Goal: Task Accomplishment & Management: Use online tool/utility

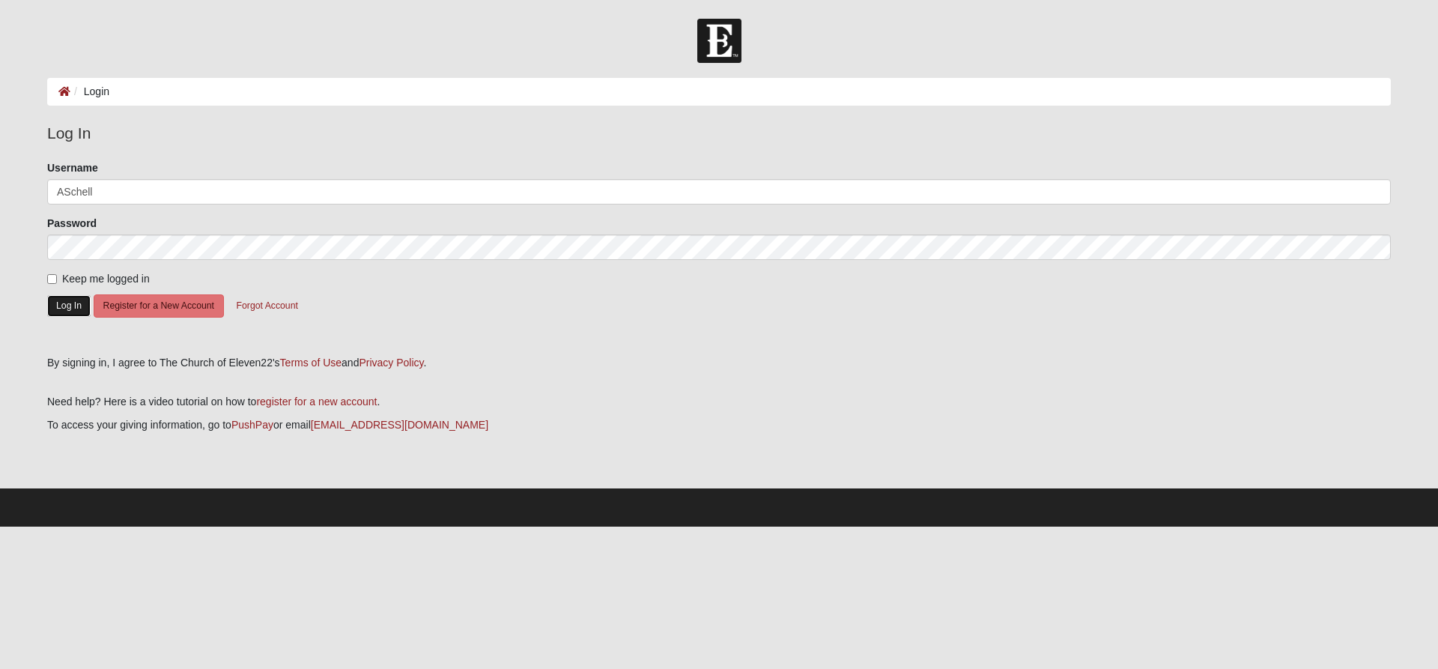
click at [58, 308] on button "Log In" at bounding box center [68, 306] width 43 height 22
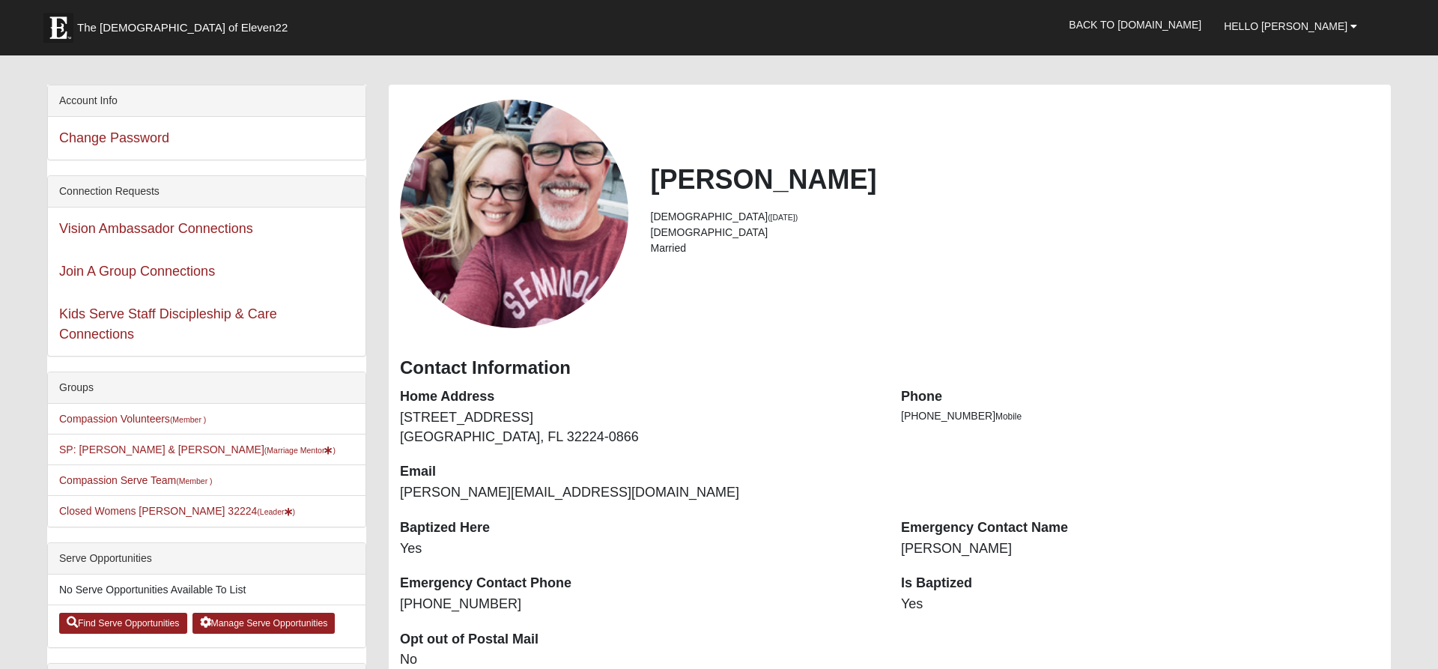
scroll to position [3, 0]
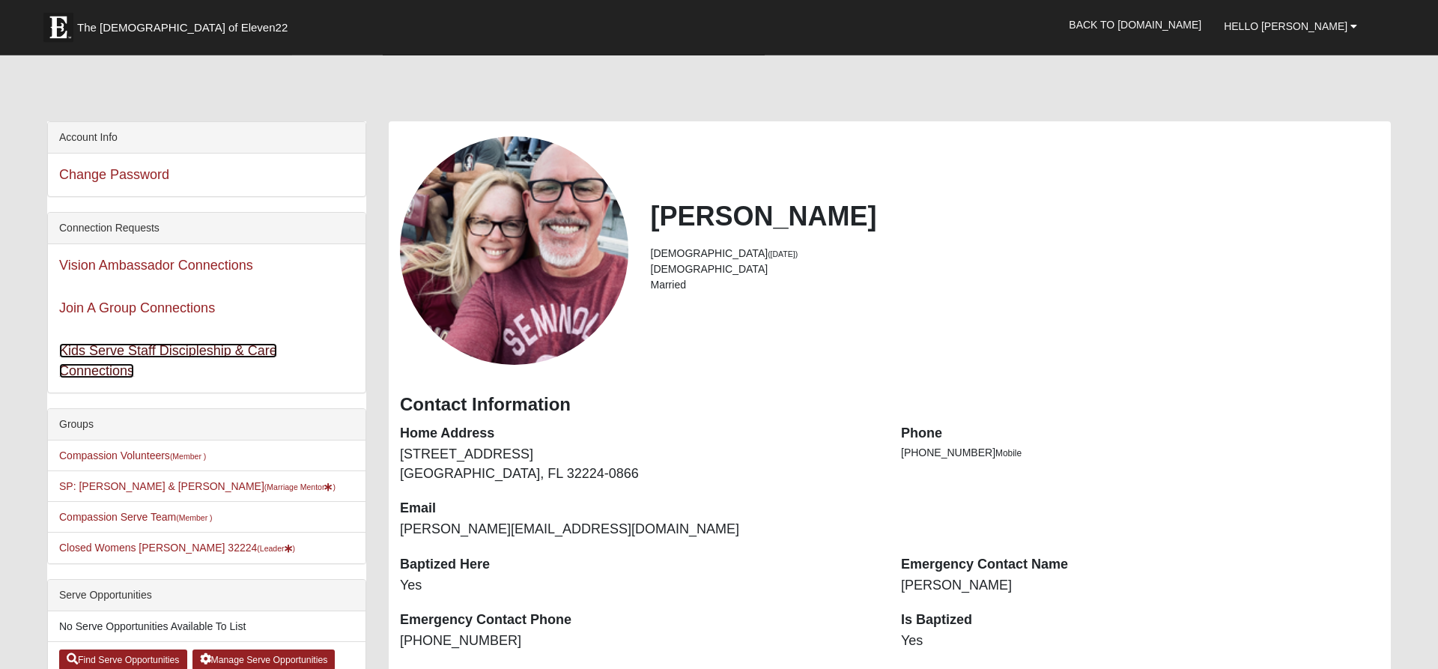
click at [210, 352] on link "Kids Serve Staff Discipleship & Care Connections" at bounding box center [168, 360] width 218 height 35
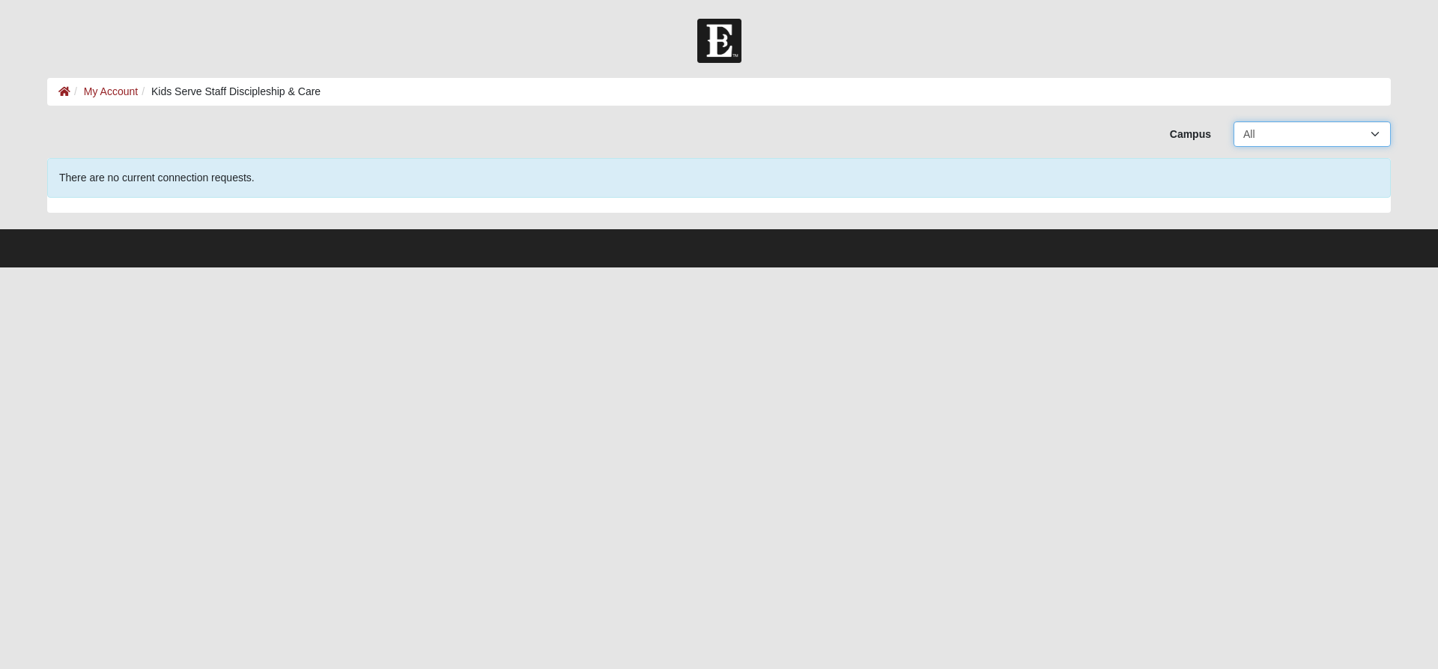
click at [1234, 121] on select "All Arlington Baymeadows Eleven22 Online Fleming Island Jesup Mandarin North Ja…" at bounding box center [1312, 133] width 157 height 25
select select "3"
click option "San Pablo" at bounding box center [0, 0] width 0 height 0
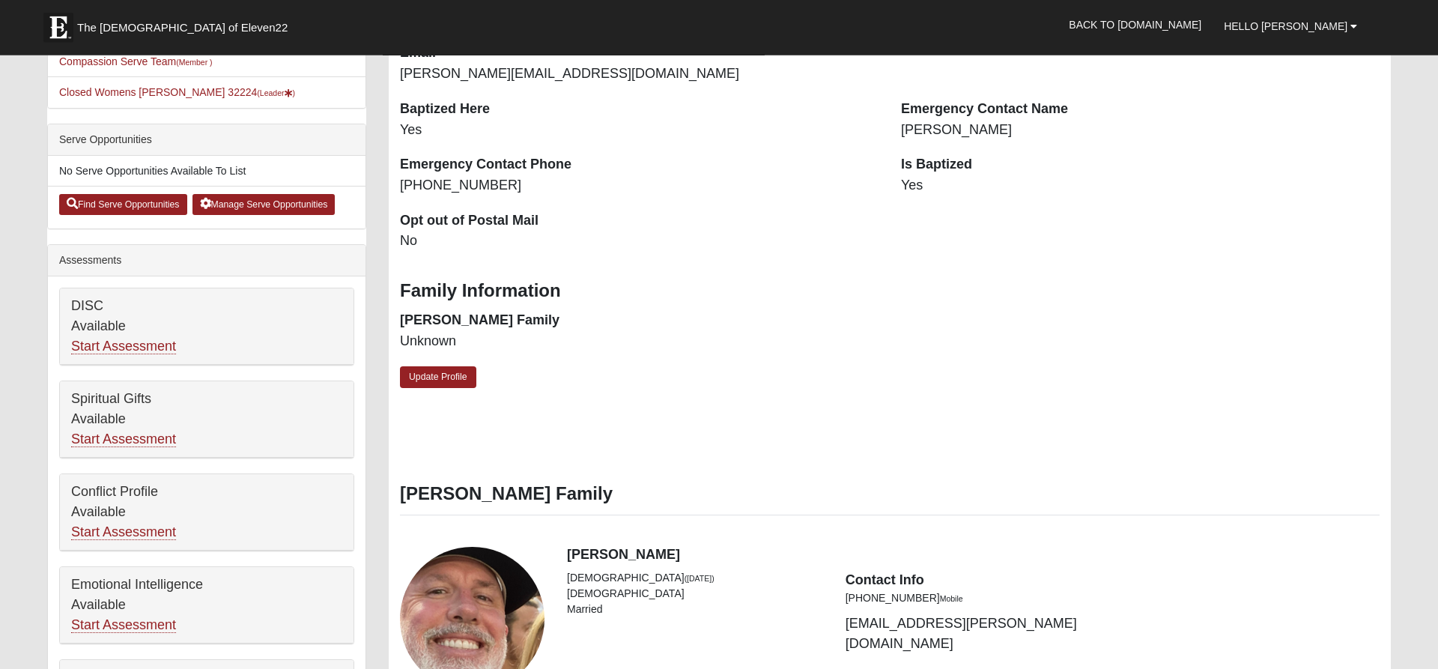
scroll to position [459, 0]
click at [139, 210] on link "Find Serve Opportunities" at bounding box center [123, 203] width 128 height 21
